Goal: Transaction & Acquisition: Obtain resource

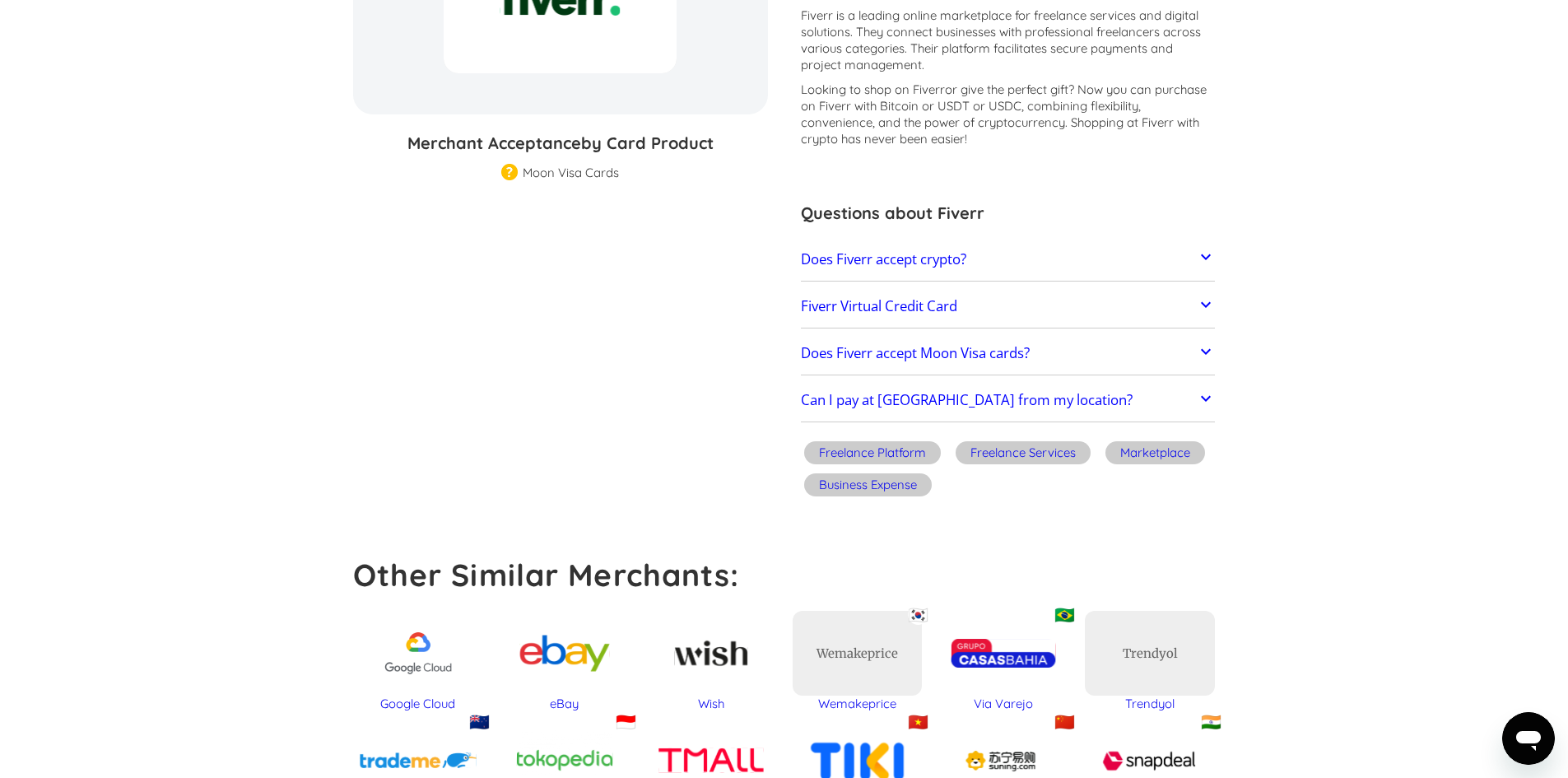
scroll to position [329, 0]
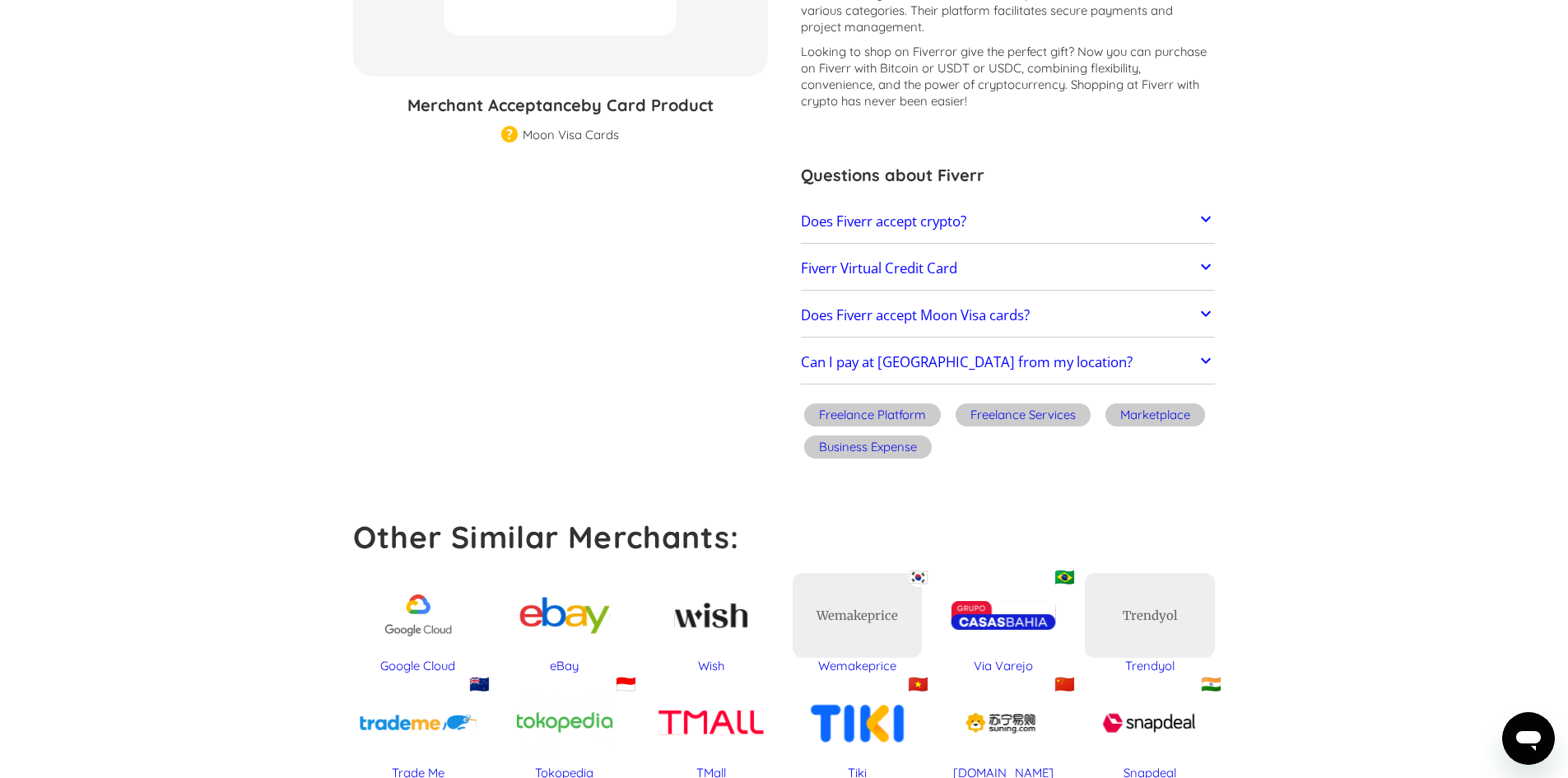
click at [1210, 216] on icon at bounding box center [1206, 219] width 20 height 20
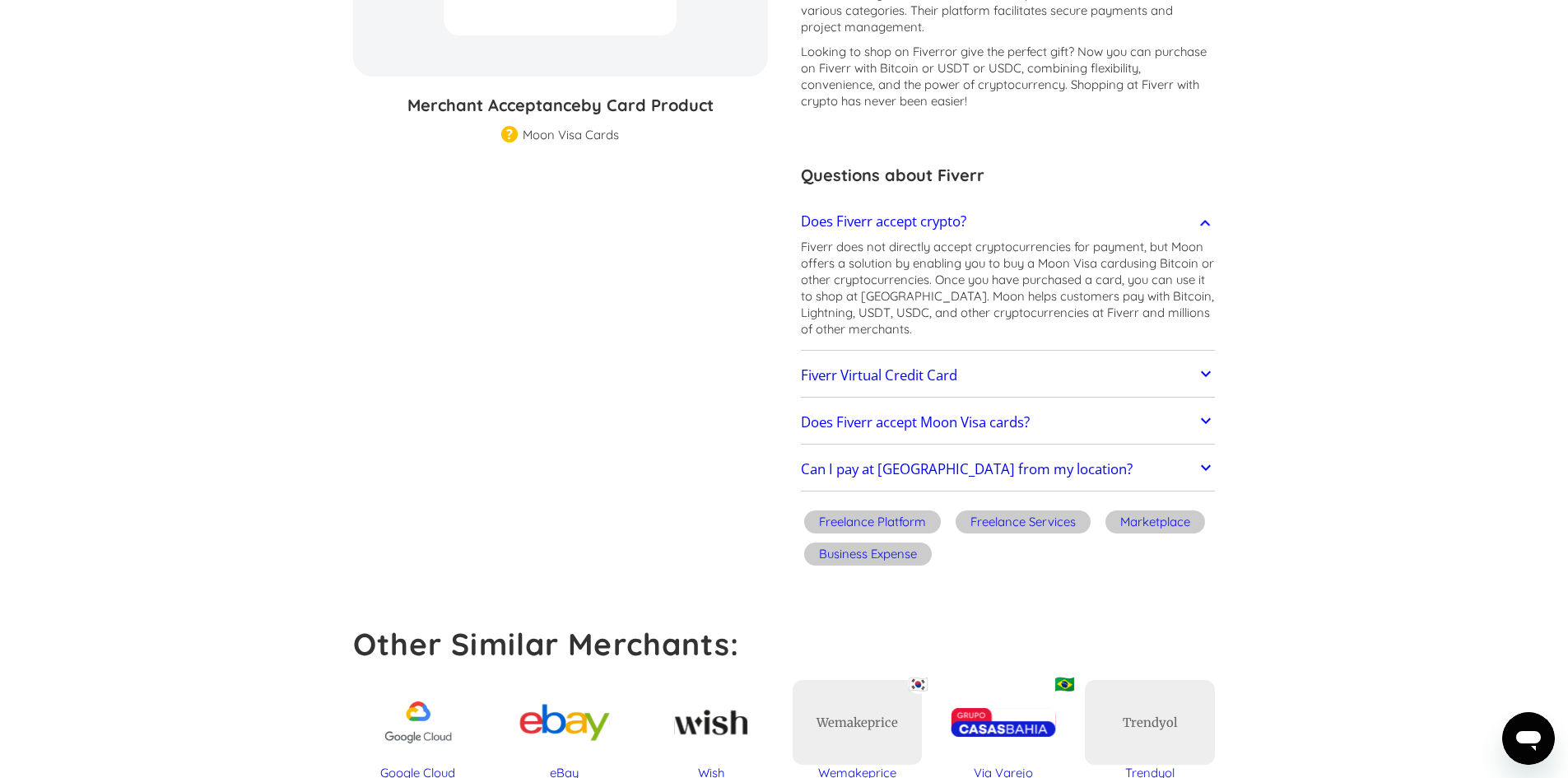
click at [1210, 216] on icon at bounding box center [1206, 223] width 20 height 20
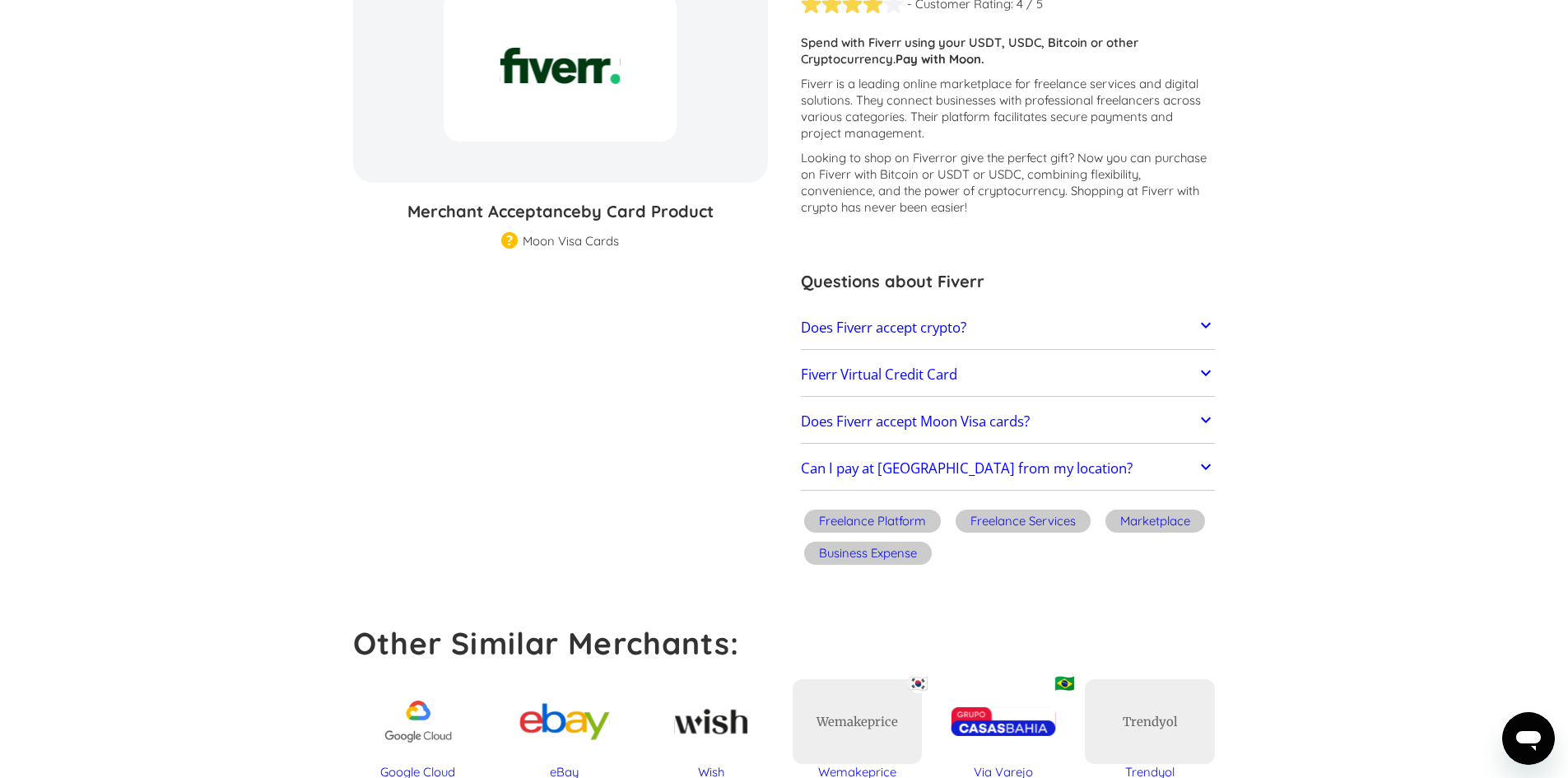
scroll to position [0, 0]
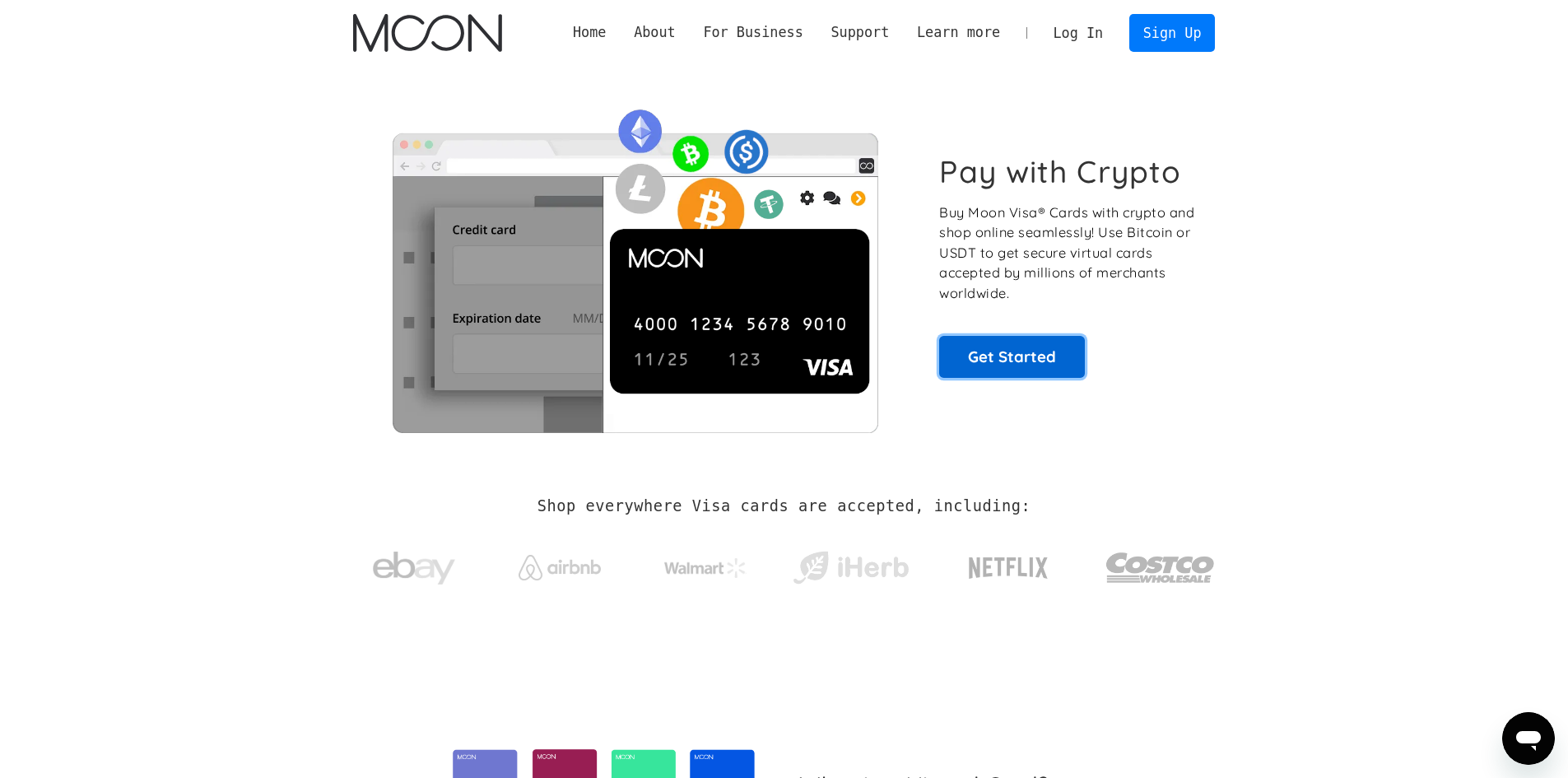
click at [1022, 361] on link "Get Started" at bounding box center [1012, 356] width 145 height 41
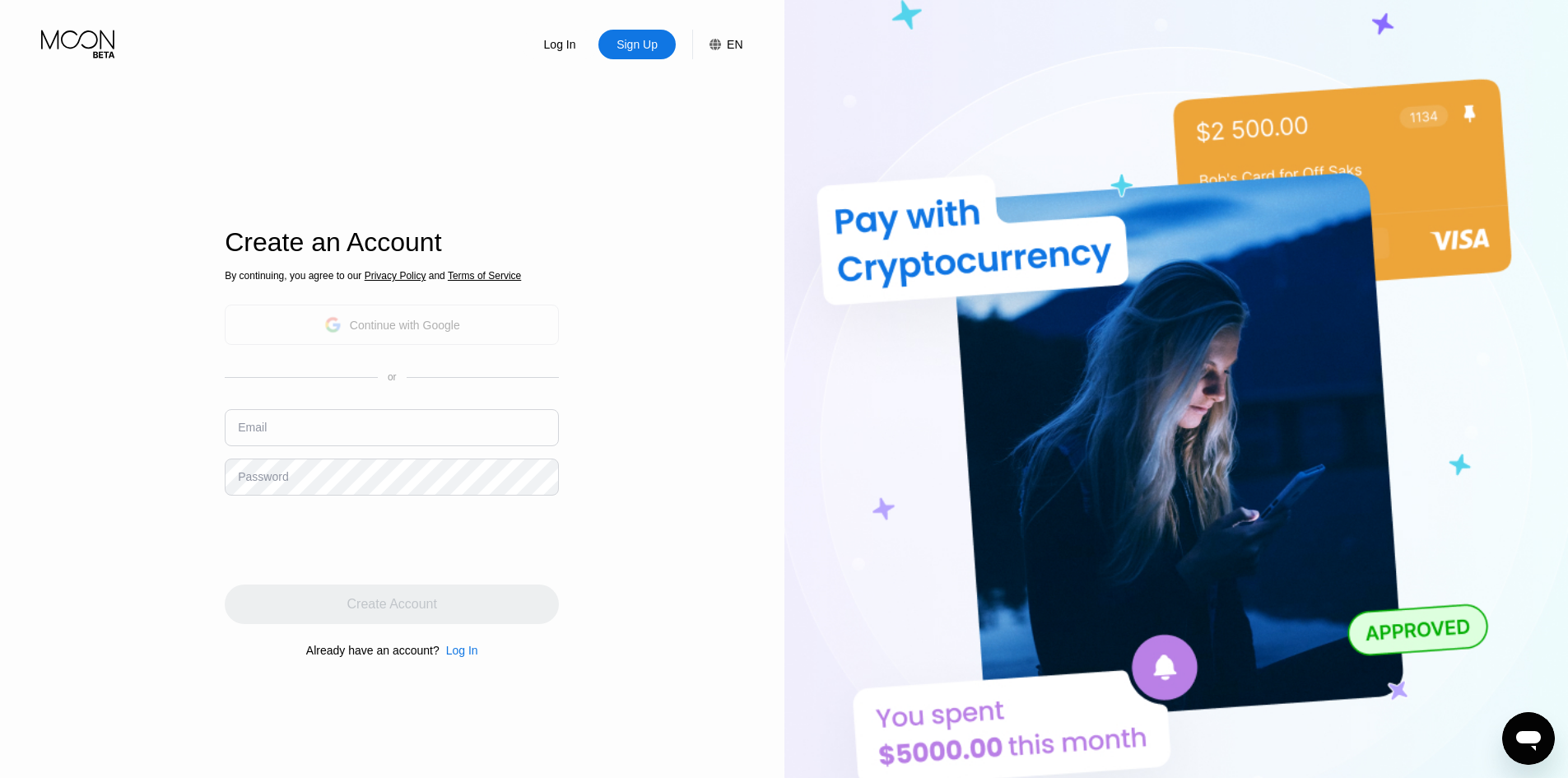
click at [380, 323] on div "Continue with Google" at bounding box center [406, 324] width 111 height 13
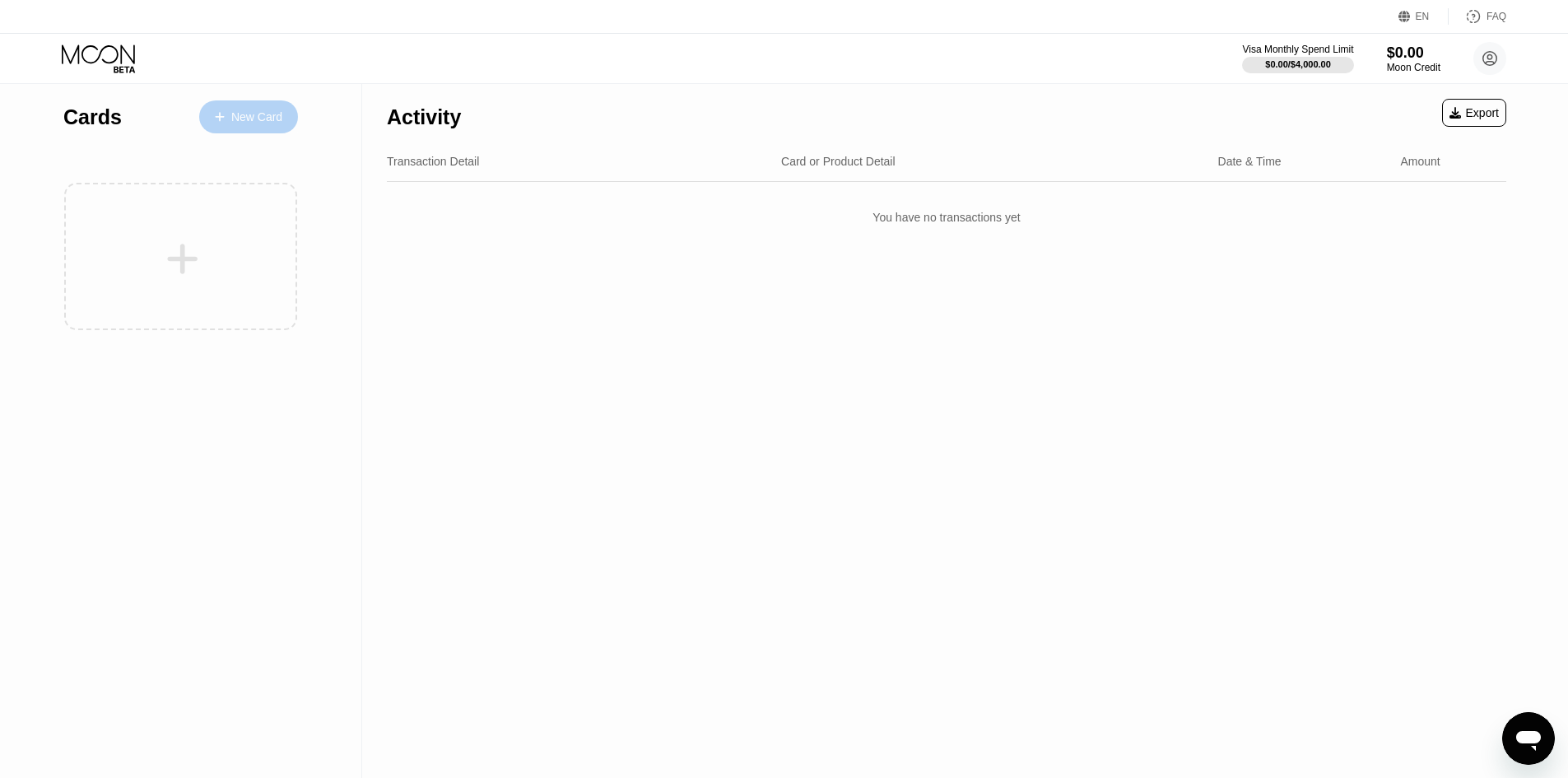
click at [250, 111] on div "New Card" at bounding box center [257, 118] width 51 height 14
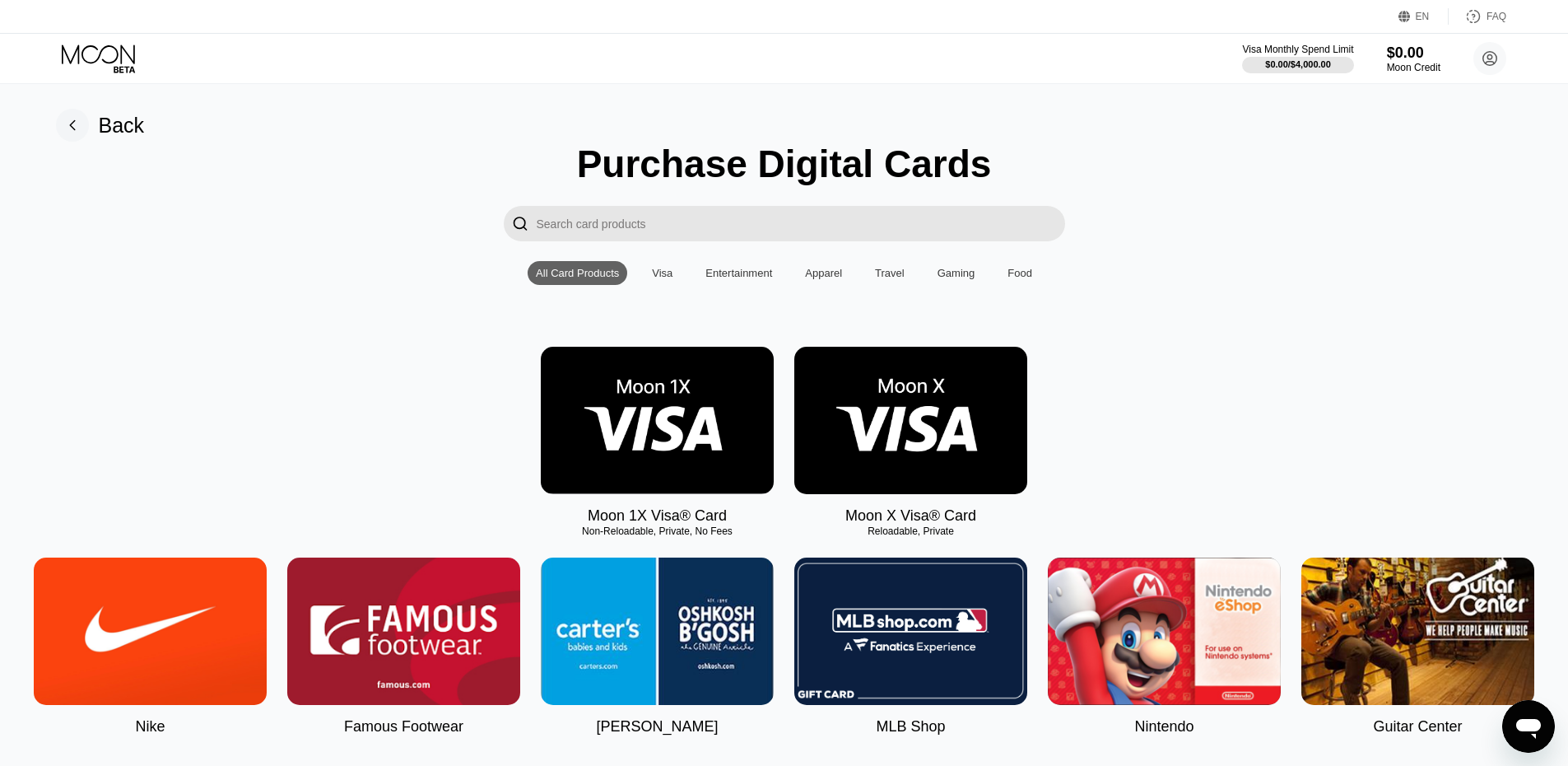
click at [935, 425] on img at bounding box center [910, 420] width 233 height 147
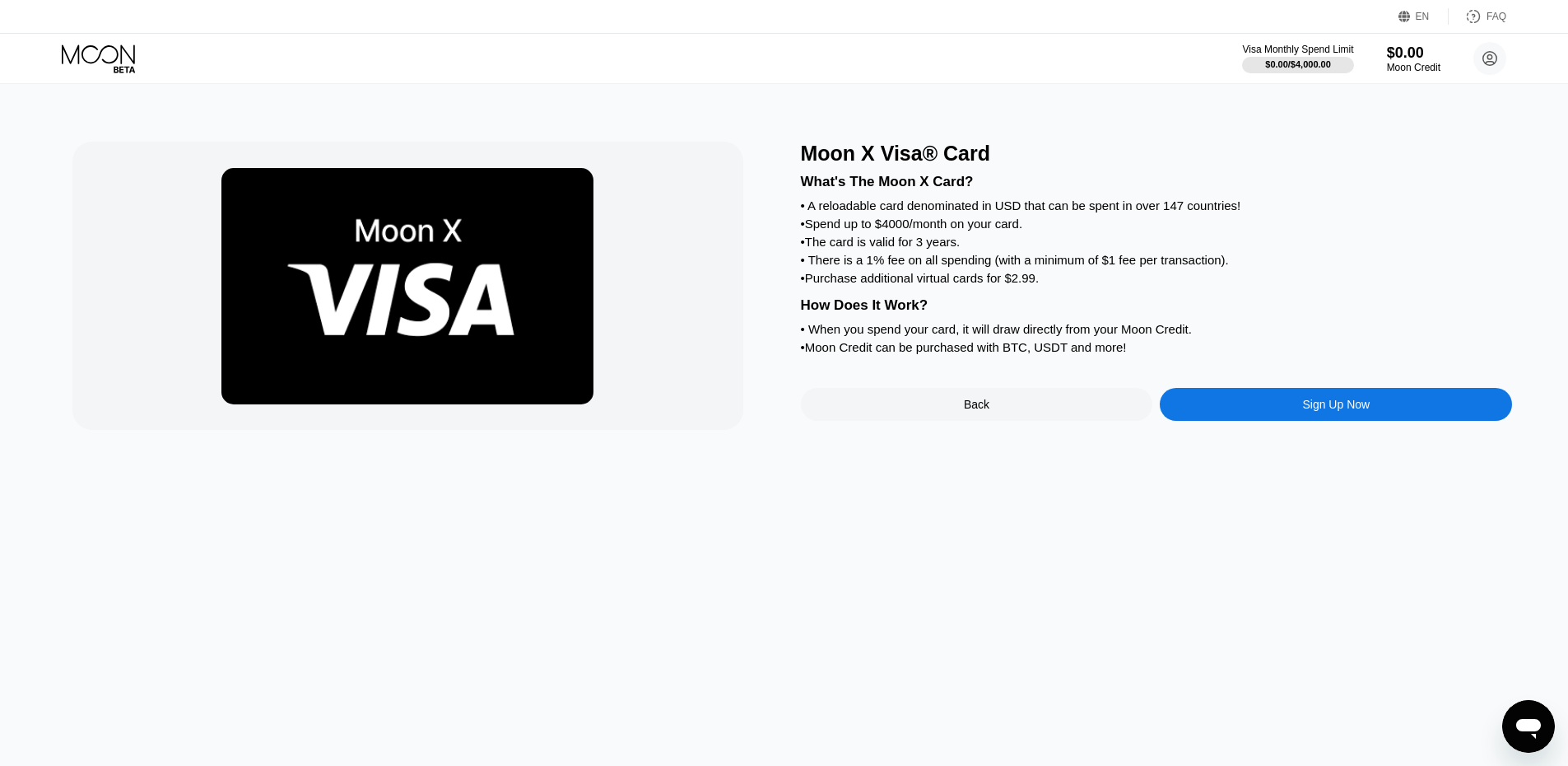
click at [1342, 411] on div "Sign Up Now" at bounding box center [1336, 404] width 68 height 13
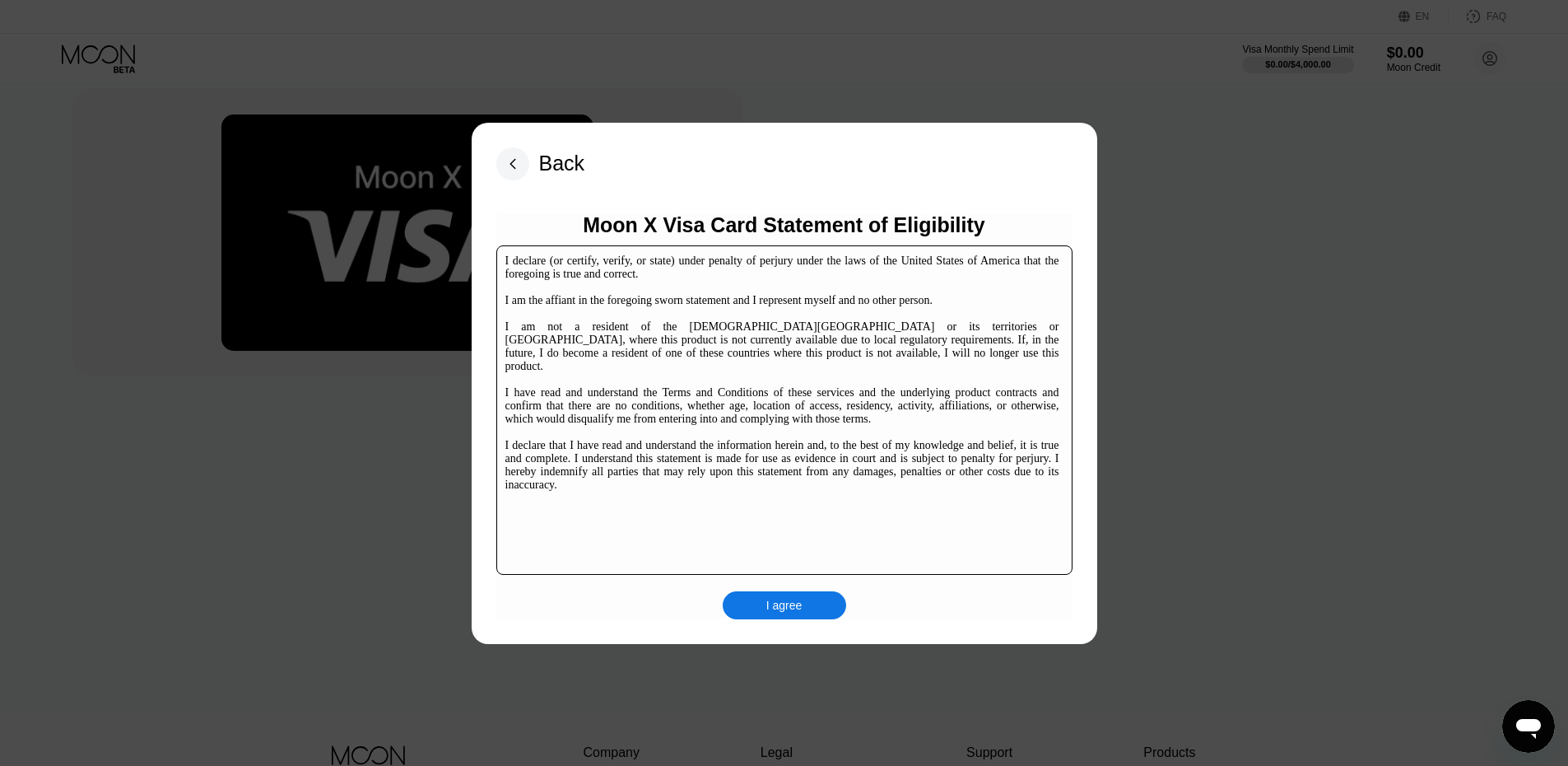
scroll to position [82, 0]
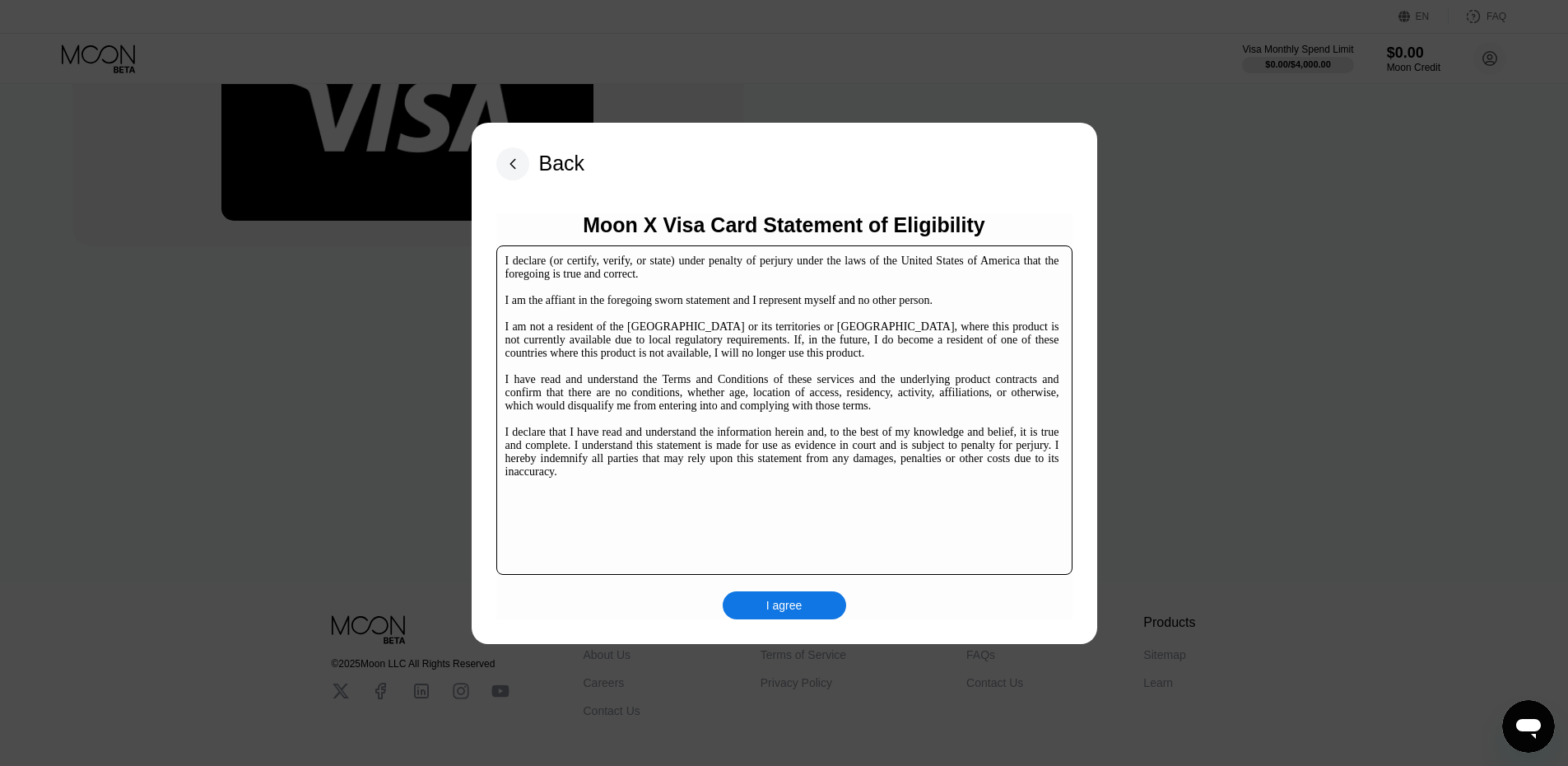
scroll to position [253, 0]
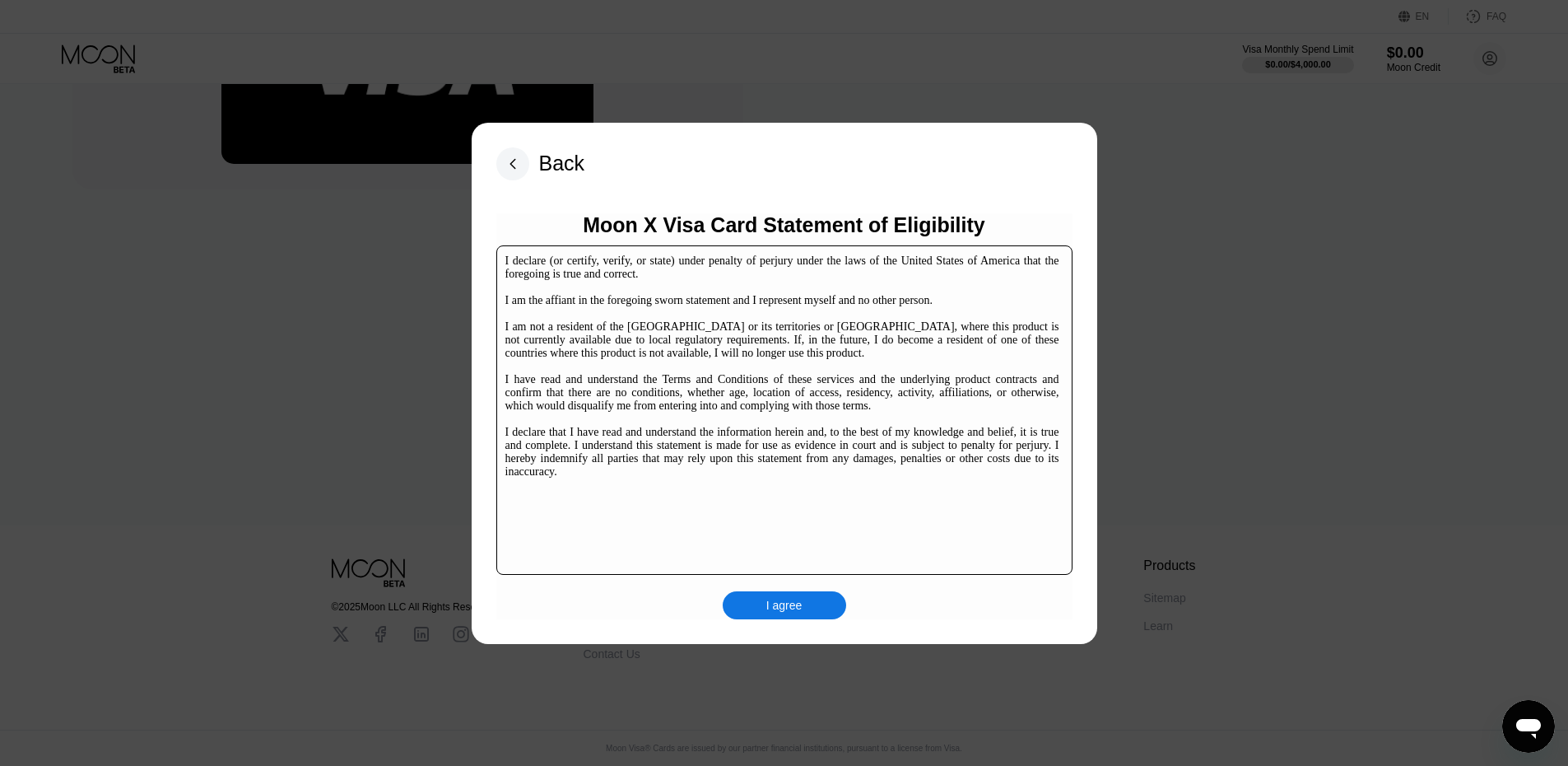
click at [812, 614] on div "I agree" at bounding box center [784, 605] width 124 height 28
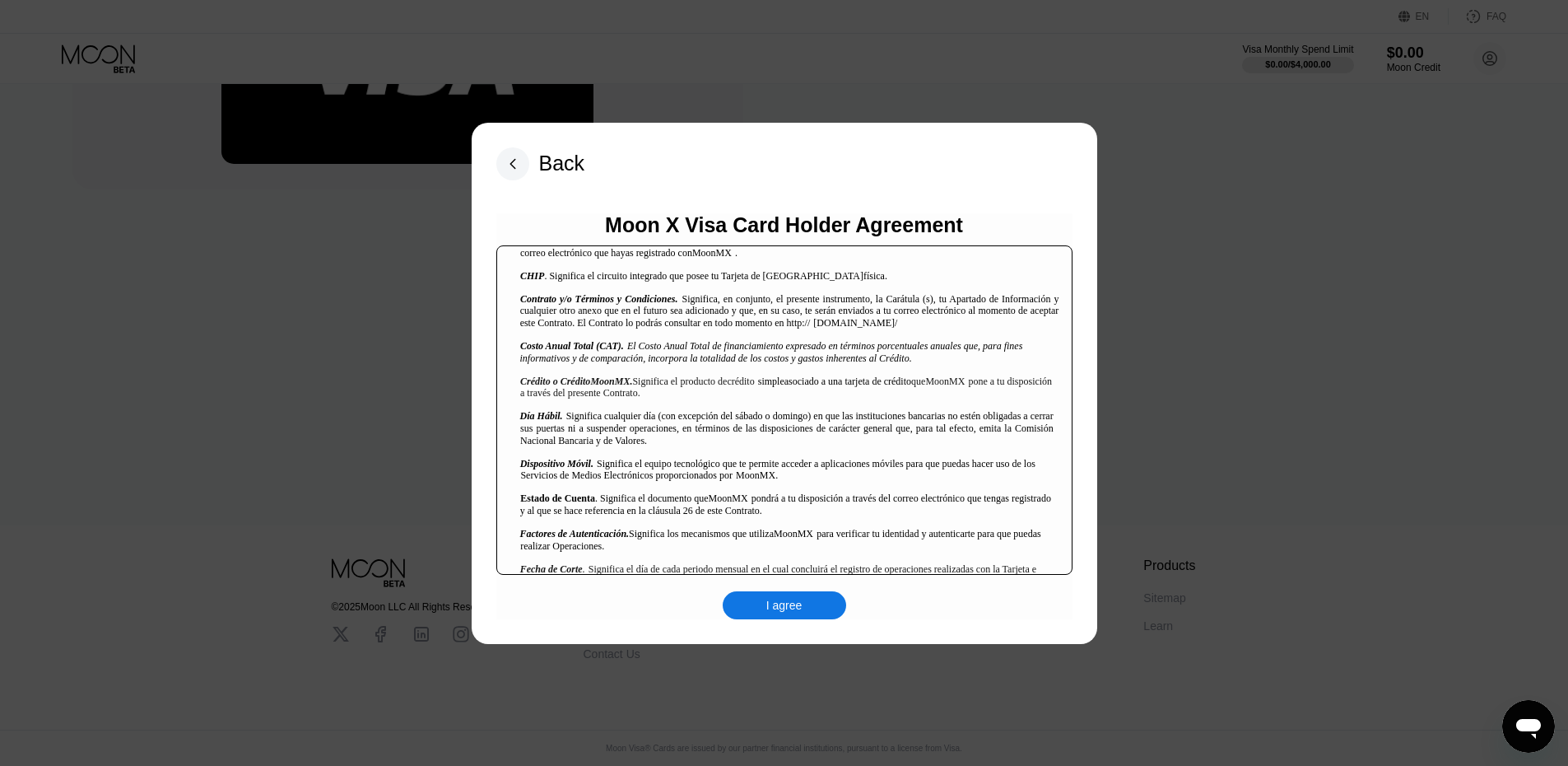
scroll to position [824, 0]
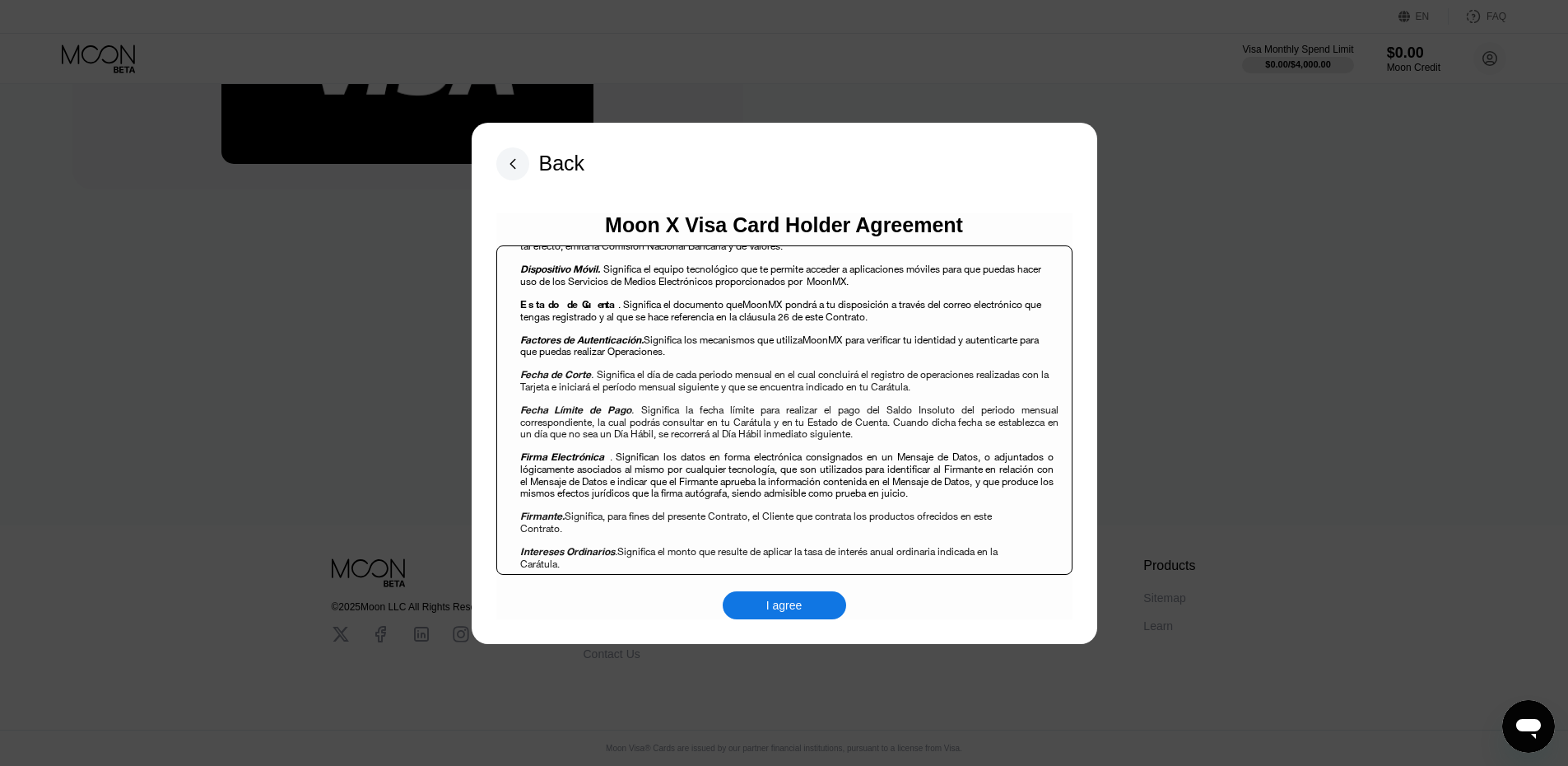
click at [767, 606] on div "I agree" at bounding box center [784, 605] width 37 height 15
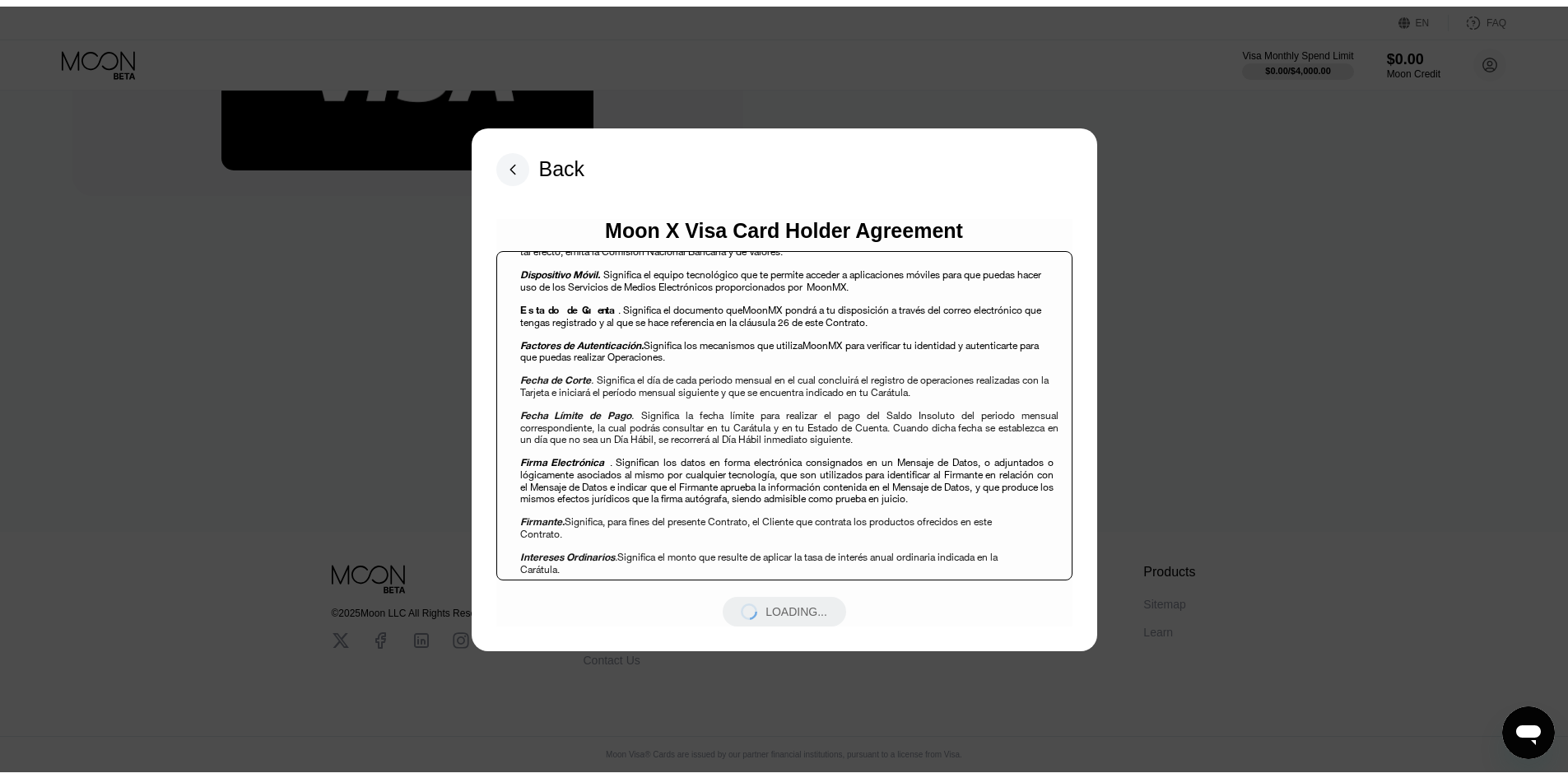
scroll to position [0, 0]
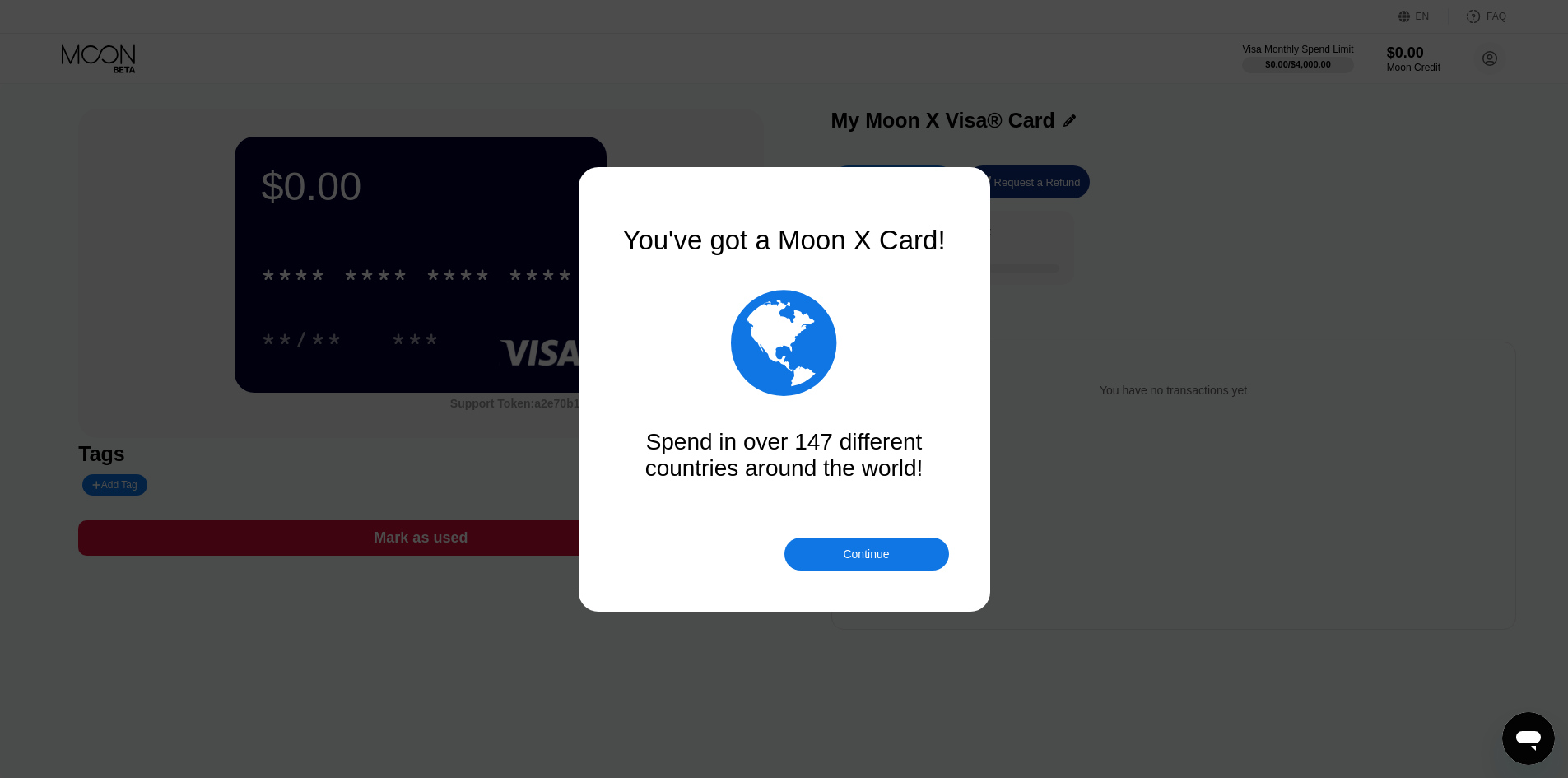
click at [904, 562] on div "Continue" at bounding box center [866, 553] width 165 height 33
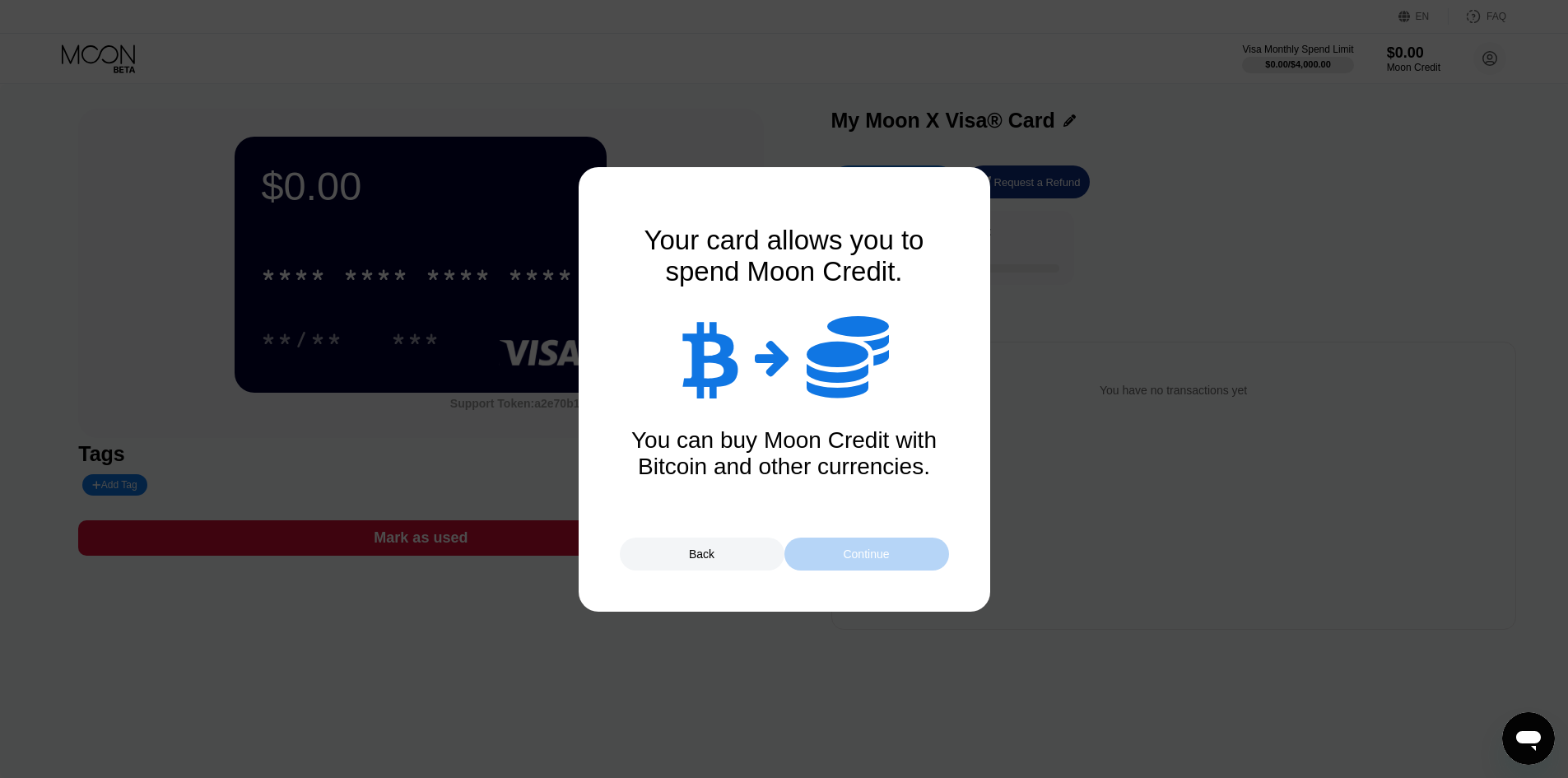
click at [881, 554] on div "Continue" at bounding box center [866, 553] width 46 height 13
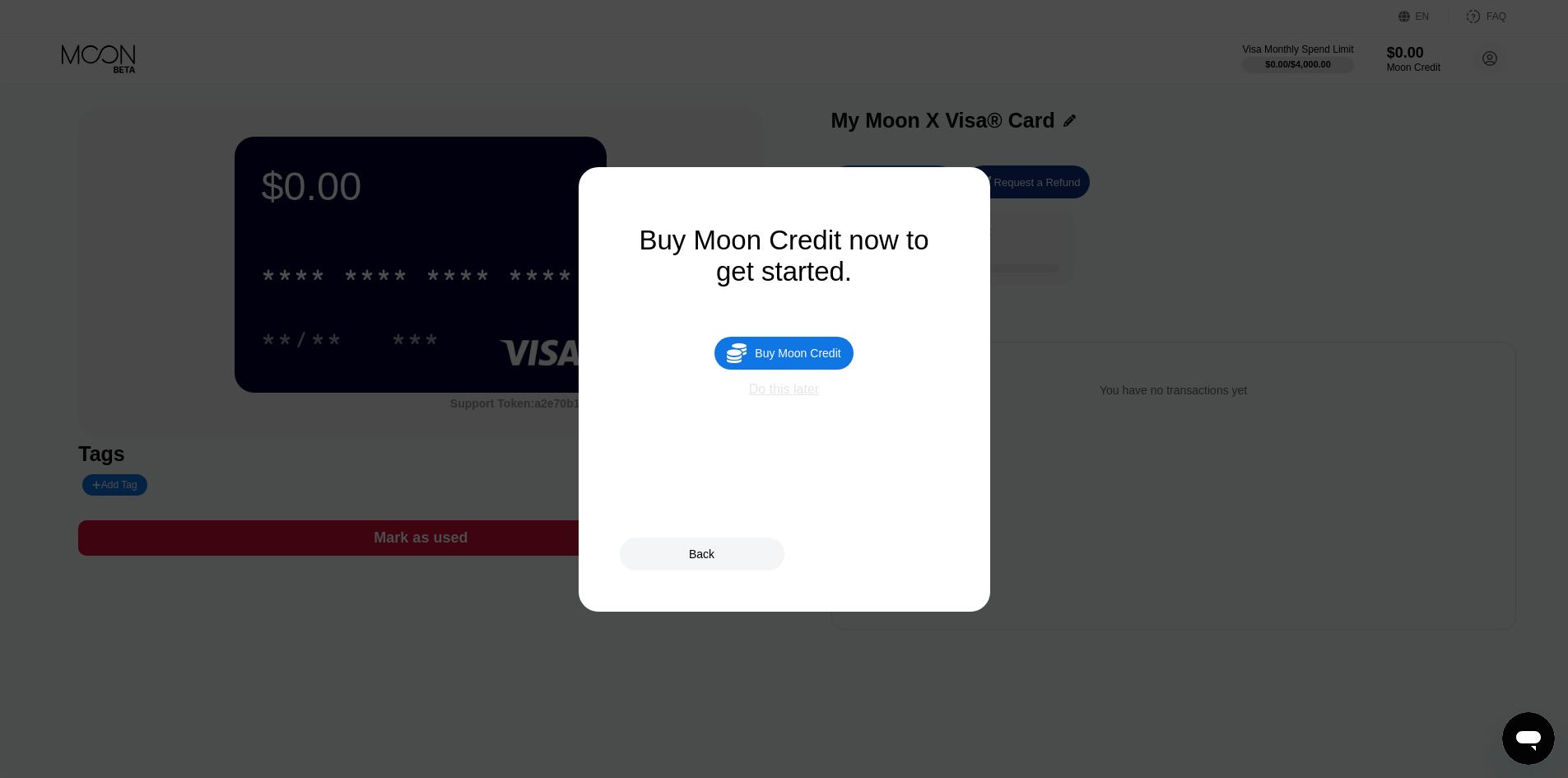
click at [802, 397] on div "Do this later" at bounding box center [784, 389] width 70 height 15
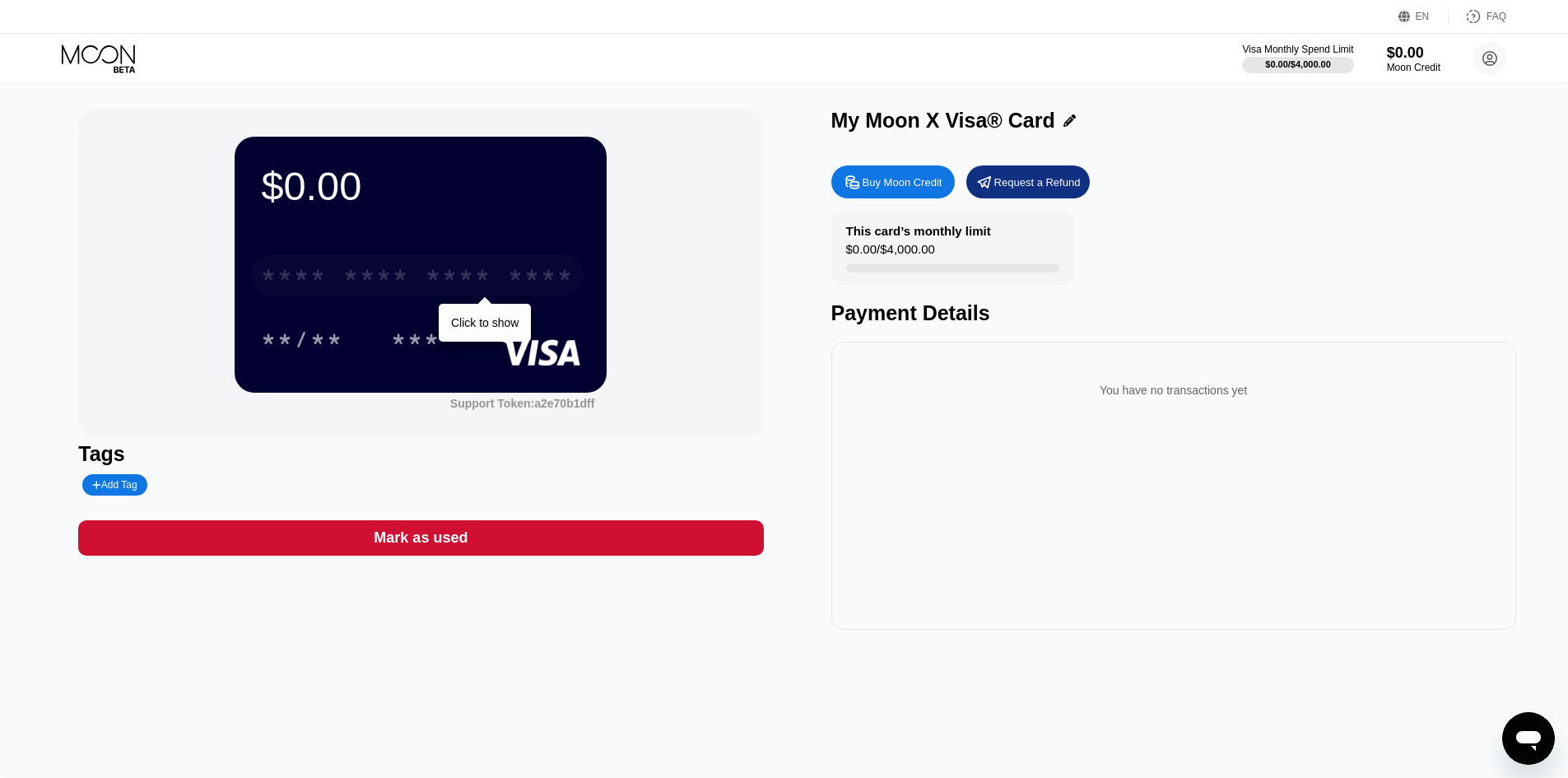
click at [388, 276] on div "* * * *" at bounding box center [376, 277] width 66 height 27
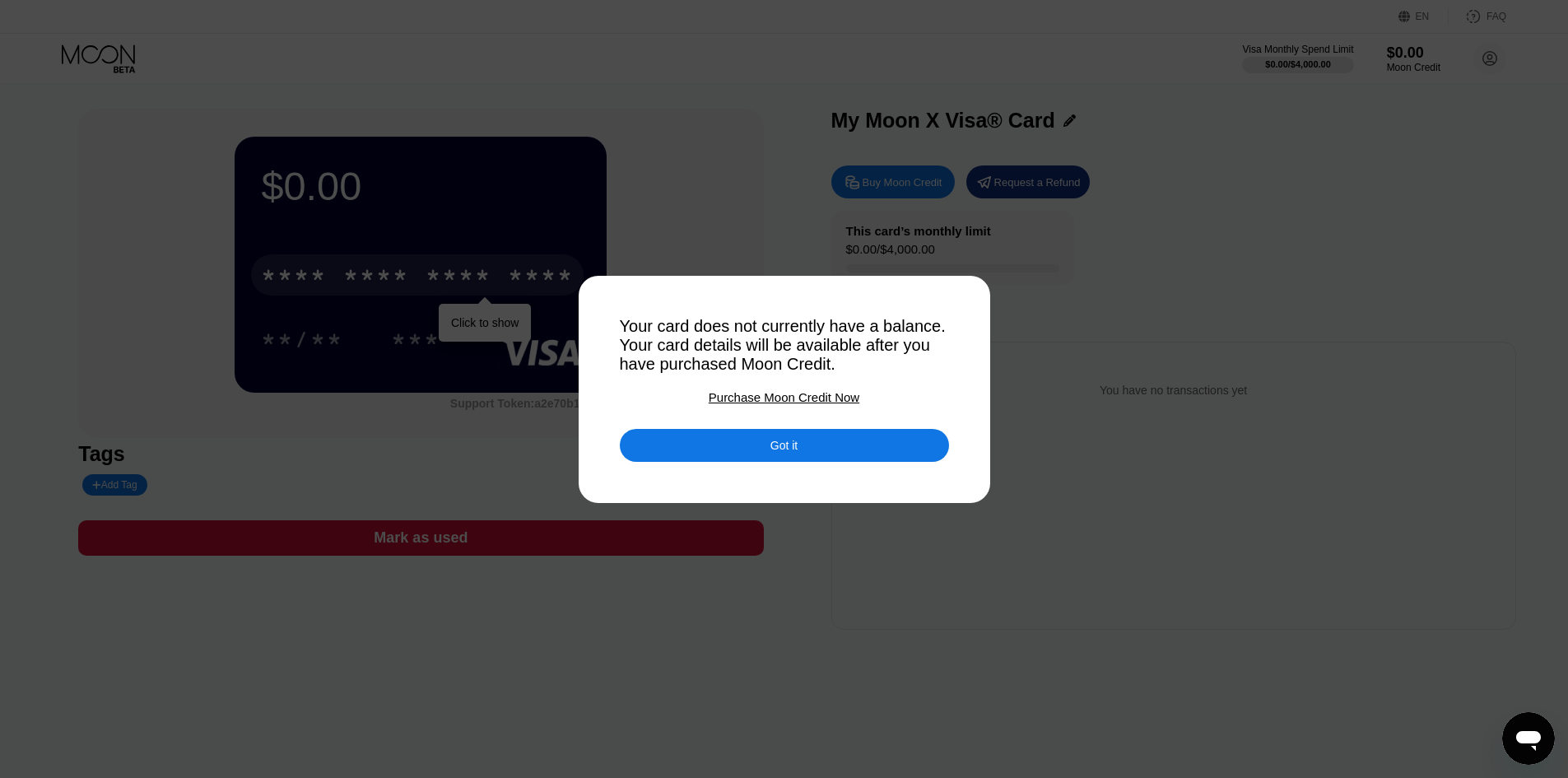
click at [774, 447] on div "Got it" at bounding box center [784, 445] width 27 height 15
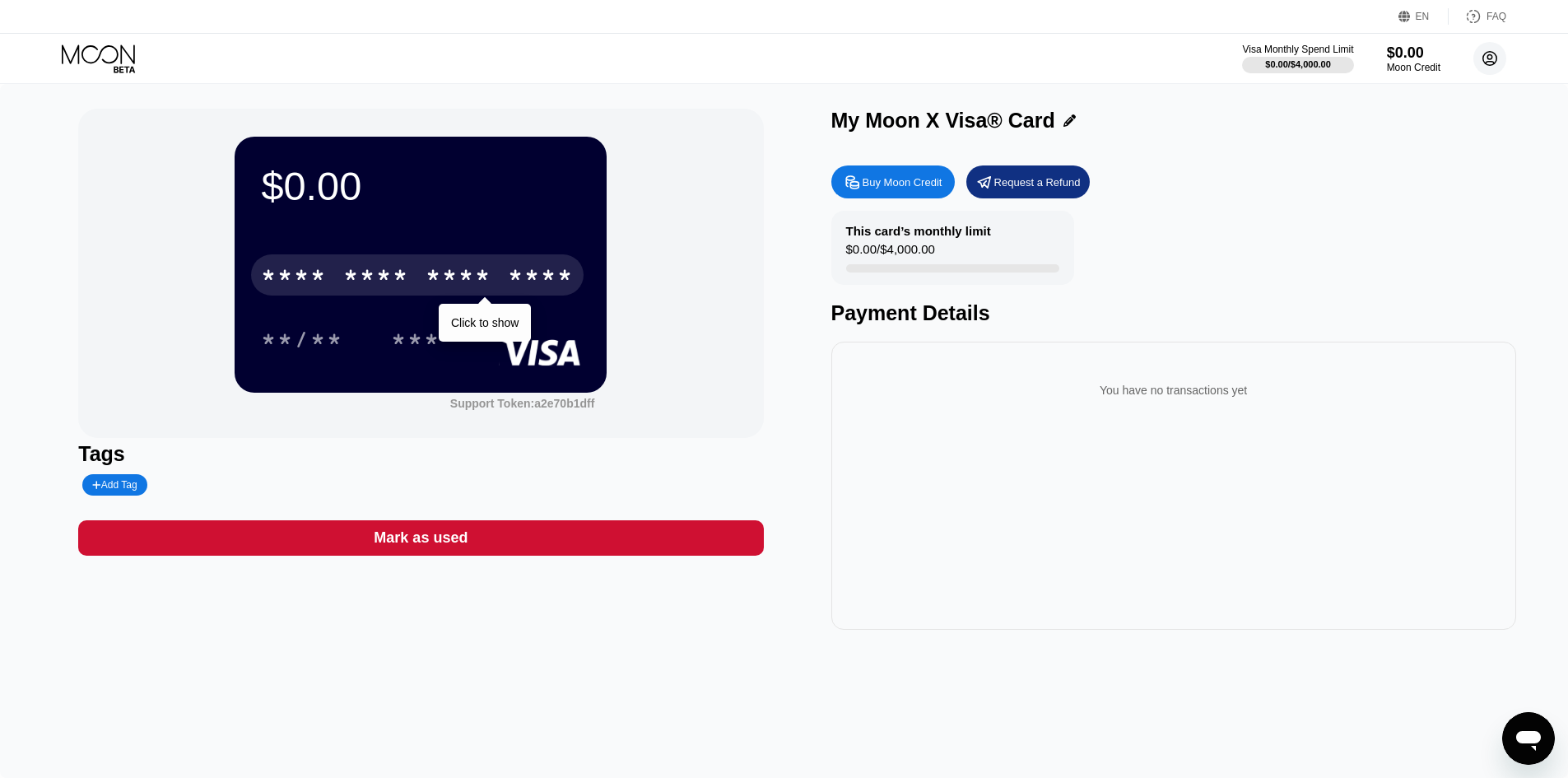
click at [1484, 57] on circle at bounding box center [1490, 58] width 33 height 33
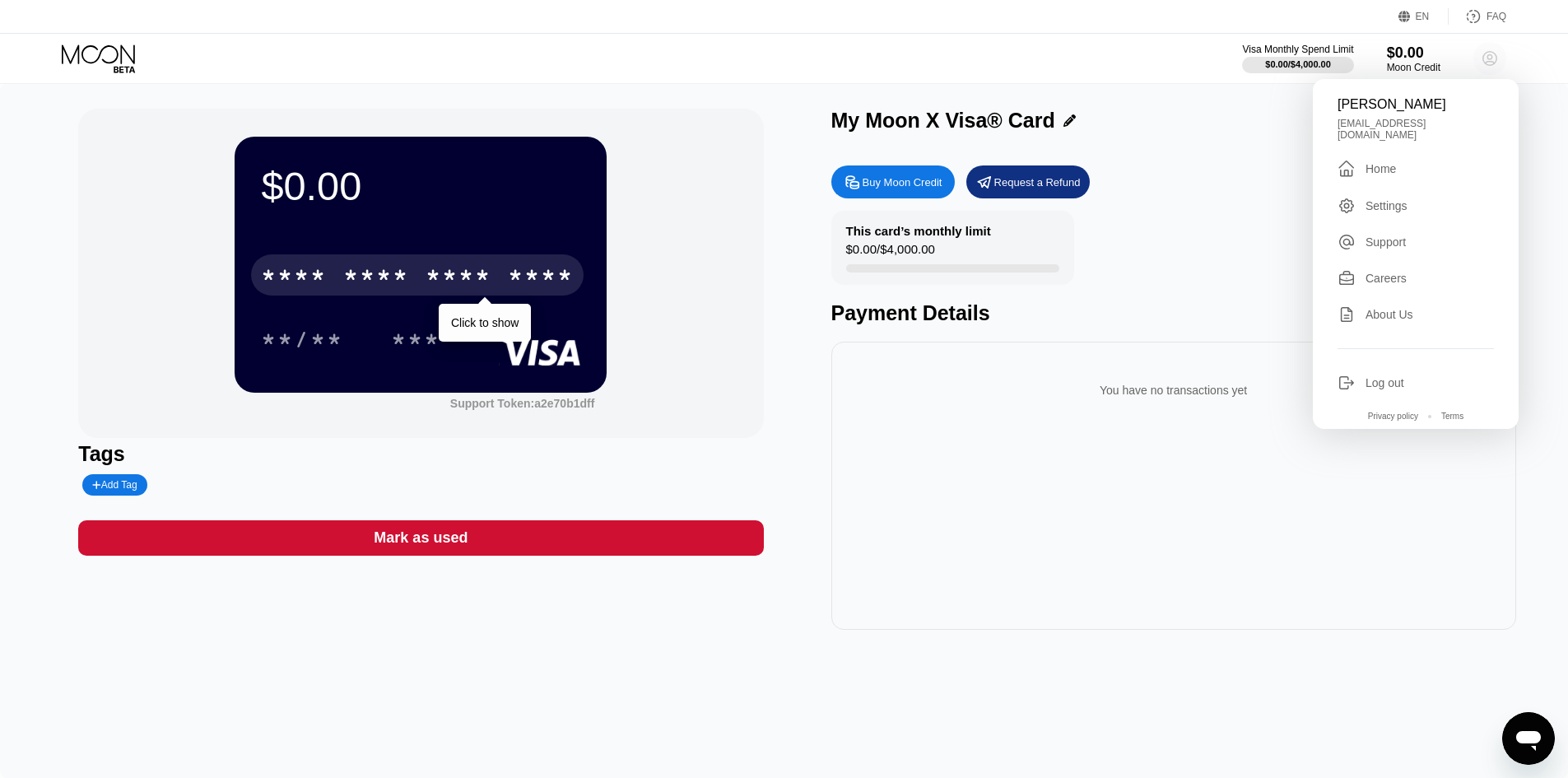
click at [1484, 57] on circle at bounding box center [1490, 58] width 33 height 33
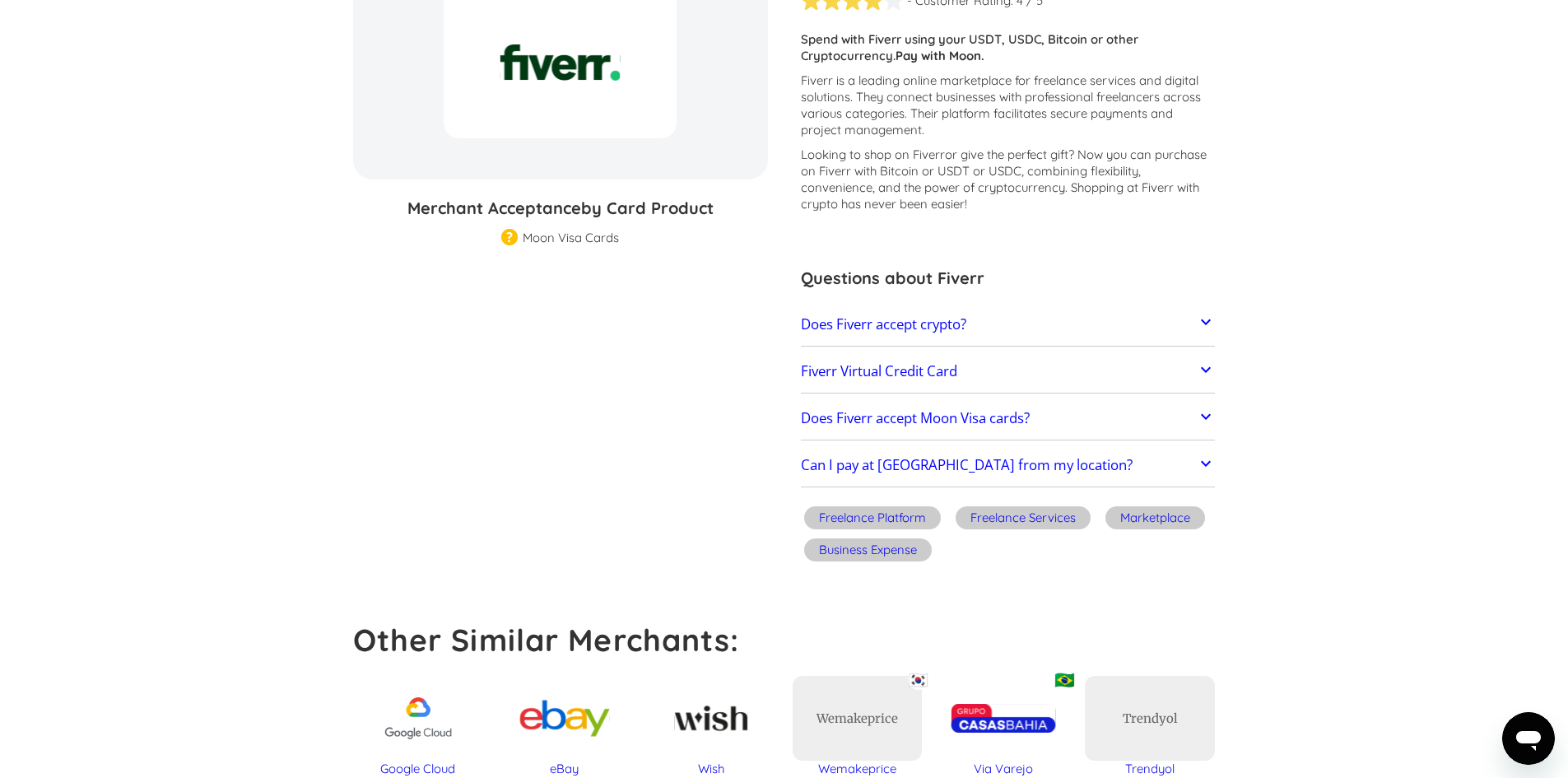
click at [981, 324] on link "Does Fiverr accept crypto?" at bounding box center [1008, 323] width 415 height 35
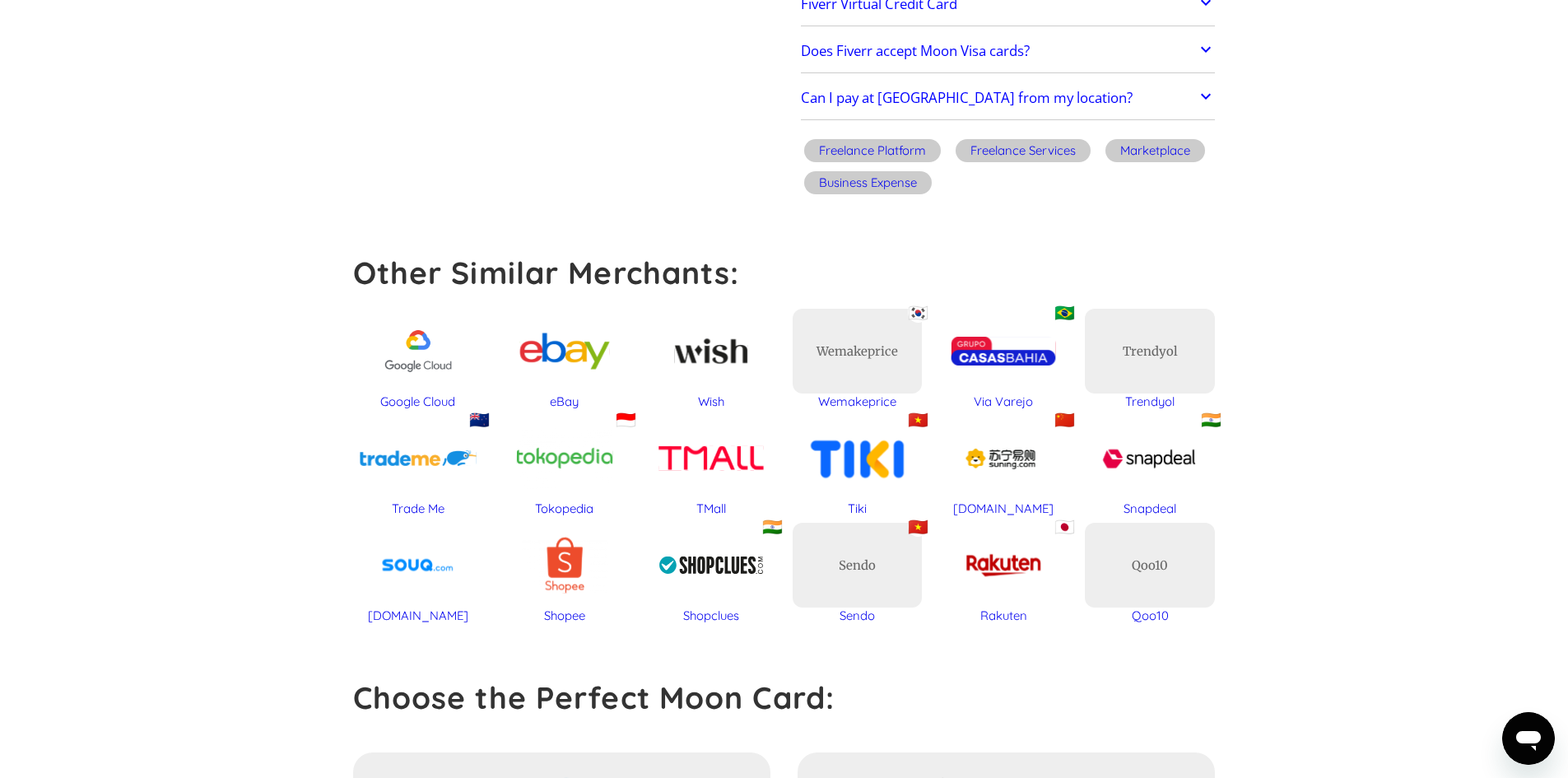
scroll to position [720, 0]
